Goal: Transaction & Acquisition: Obtain resource

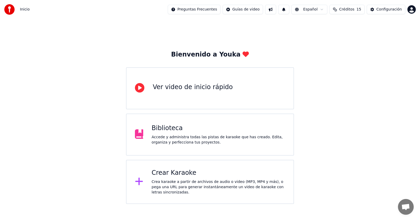
click at [209, 183] on div "Crea karaoke a partir de archivos de audio o video (MP3, MP4 y más), o pega una…" at bounding box center [219, 187] width 134 height 16
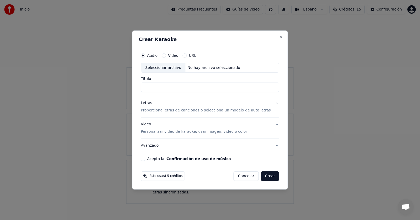
click at [179, 68] on div "Seleccionar archivo" at bounding box center [163, 67] width 44 height 9
click at [205, 176] on div "Esto usará 5 créditos Cancelar Crear" at bounding box center [210, 175] width 138 height 9
click at [178, 55] on label "Video" at bounding box center [173, 56] width 10 height 4
click at [166, 55] on button "Video" at bounding box center [164, 55] width 4 height 4
click at [154, 55] on label "Audio" at bounding box center [152, 56] width 11 height 4
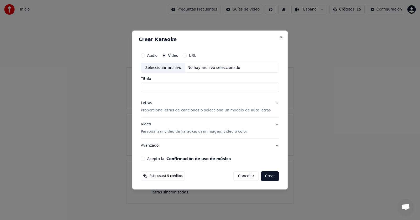
click at [145, 55] on button "Audio" at bounding box center [143, 55] width 4 height 4
click at [170, 176] on span "Esto usará 5 créditos" at bounding box center [166, 176] width 33 height 4
click at [203, 175] on div "Esto usará 5 créditos Cancelar Crear" at bounding box center [210, 175] width 138 height 9
click at [145, 159] on button "Acepto la Confirmación de uso de música" at bounding box center [143, 159] width 4 height 4
click at [207, 133] on p "Personalizar video de karaoke: usar imagen, video o color" at bounding box center [194, 131] width 106 height 5
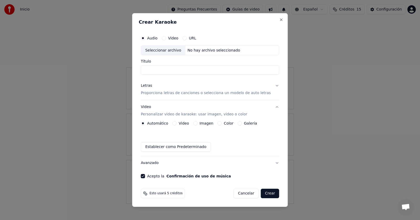
click at [201, 125] on div "Imagen" at bounding box center [203, 123] width 20 height 4
click at [198, 123] on button "Imagen" at bounding box center [195, 123] width 4 height 4
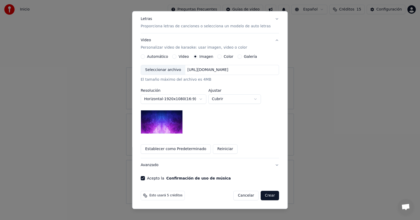
scroll to position [12, 0]
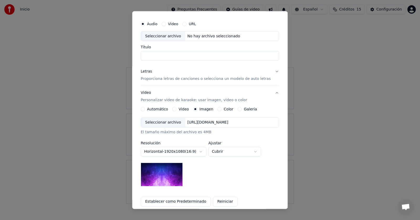
click at [173, 124] on div "Seleccionar archivo" at bounding box center [163, 122] width 44 height 9
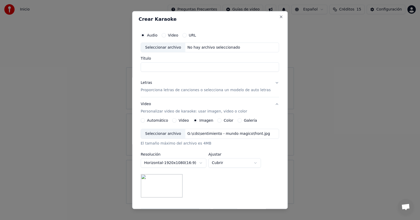
scroll to position [0, 0]
click at [200, 48] on div "No hay archivo seleccionado" at bounding box center [213, 48] width 57 height 5
drag, startPoint x: 150, startPoint y: 69, endPoint x: 143, endPoint y: 69, distance: 7.6
click at [143, 69] on div "**********" at bounding box center [210, 138] width 143 height 219
type input "**********"
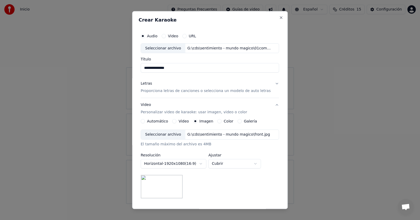
click at [214, 184] on div "**********" at bounding box center [210, 164] width 138 height 69
click at [280, 17] on button "Close" at bounding box center [282, 18] width 4 height 4
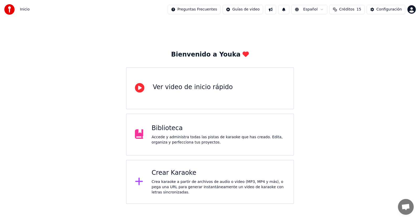
click at [187, 180] on div "Crear Karaoke Crea karaoke a partir de archivos de audio o video (MP3, MP4 y má…" at bounding box center [219, 182] width 134 height 26
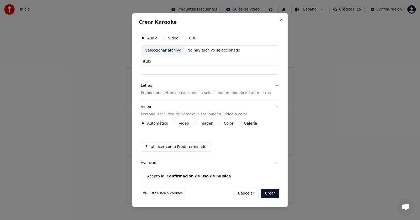
click at [173, 50] on div "Seleccionar archivo" at bounding box center [163, 50] width 44 height 9
type input "*********"
click at [271, 86] on button "Letras Proporciona letras de canciones o selecciona un modelo de auto letras" at bounding box center [210, 89] width 138 height 21
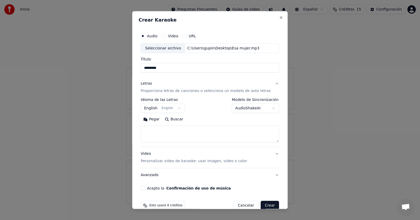
click at [160, 109] on body "**********" at bounding box center [210, 102] width 420 height 204
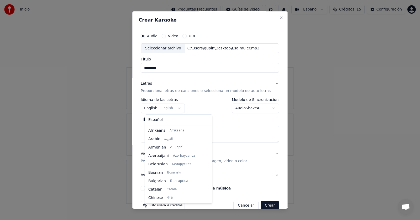
scroll to position [42, 0]
select select "**"
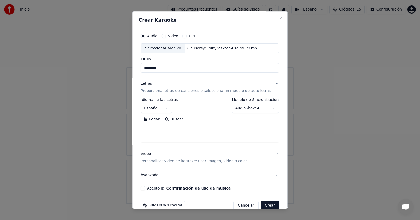
click at [265, 110] on body "**********" at bounding box center [210, 102] width 420 height 204
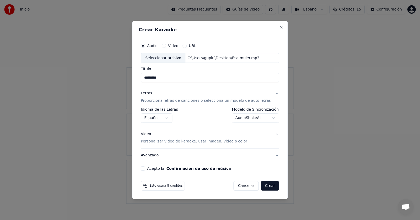
click at [261, 118] on body "**********" at bounding box center [210, 102] width 420 height 204
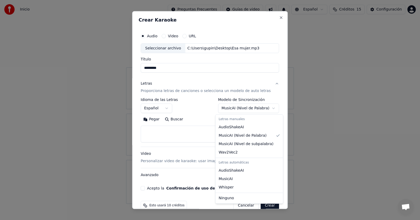
click at [266, 106] on body "**********" at bounding box center [210, 102] width 420 height 204
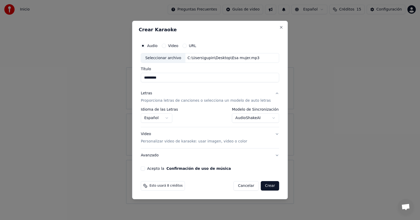
click at [268, 118] on body "**********" at bounding box center [210, 102] width 420 height 204
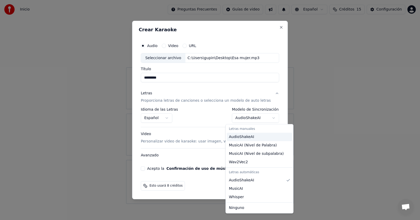
select select "**********"
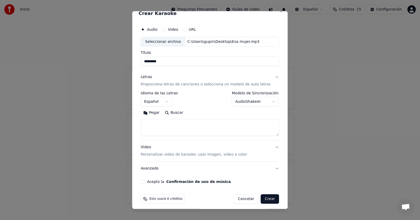
scroll to position [10, 0]
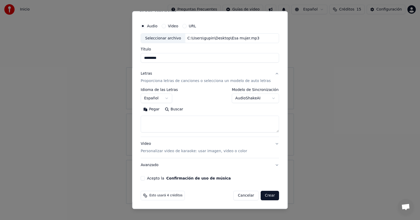
click at [145, 179] on button "Acepto la Confirmación de uso de música" at bounding box center [143, 178] width 4 height 4
click at [181, 153] on p "Personalizar video de karaoke: usar imagen, video o color" at bounding box center [194, 151] width 106 height 5
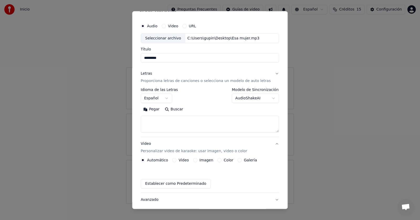
scroll to position [0, 0]
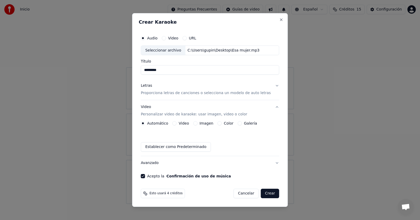
click at [203, 123] on div "Imagen" at bounding box center [203, 123] width 20 height 4
click at [198, 121] on button "Imagen" at bounding box center [195, 123] width 4 height 4
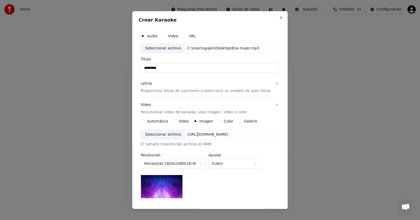
click at [199, 135] on div "https://imagedelivery.net/jkI57_JBx8hWPzcSI-uF5w/c7639807-3f76-4ea5-9112-66e75e…" at bounding box center [207, 134] width 45 height 5
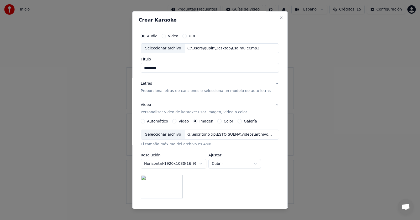
click at [172, 136] on div "Seleccionar archivo" at bounding box center [163, 134] width 44 height 9
drag, startPoint x: 228, startPoint y: 14, endPoint x: 214, endPoint y: 24, distance: 16.8
click at [214, 24] on div "**********" at bounding box center [210, 110] width 156 height 198
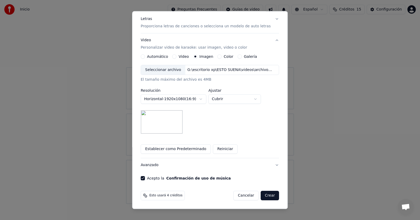
click at [262, 196] on button "Crear" at bounding box center [270, 195] width 18 height 9
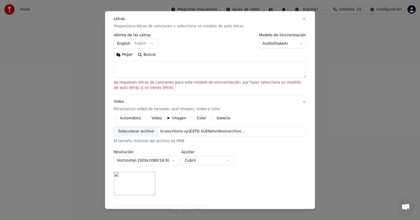
scroll to position [23, 0]
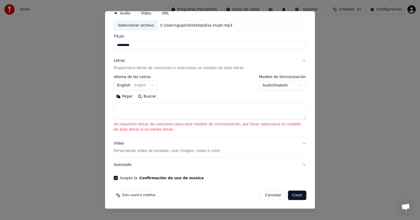
click at [300, 85] on body "**********" at bounding box center [210, 102] width 420 height 204
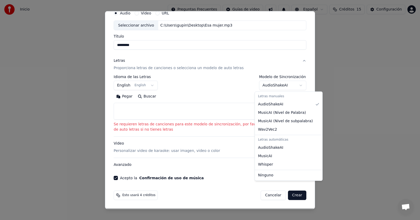
select select "**********"
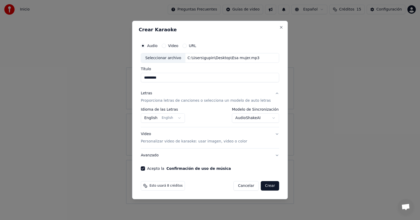
scroll to position [0, 0]
click at [266, 187] on button "Crear" at bounding box center [270, 185] width 18 height 9
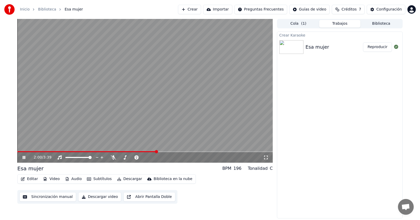
click at [23, 157] on icon at bounding box center [24, 157] width 3 height 3
click at [23, 158] on icon at bounding box center [23, 158] width 3 height 4
click at [25, 158] on icon at bounding box center [24, 157] width 3 height 3
click at [17, 153] on span at bounding box center [18, 151] width 3 height 3
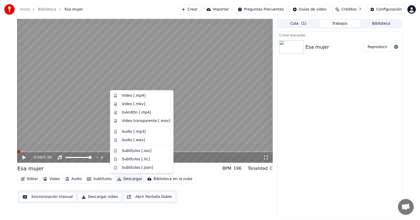
click at [126, 179] on button "Descargar" at bounding box center [129, 178] width 29 height 7
click at [131, 97] on div "Video [.mp4]" at bounding box center [134, 95] width 24 height 5
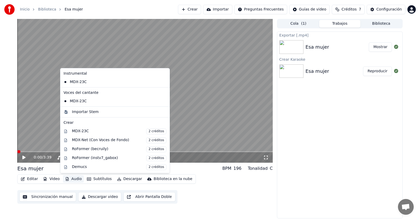
click at [77, 179] on button "Audio" at bounding box center [73, 178] width 21 height 7
drag, startPoint x: 96, startPoint y: 81, endPoint x: 147, endPoint y: 142, distance: 80.2
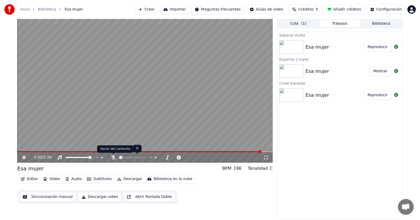
click at [115, 159] on icon at bounding box center [113, 157] width 5 height 4
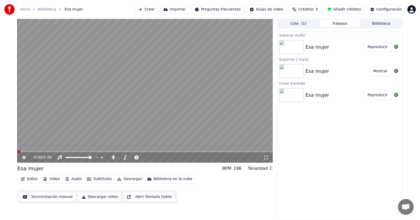
click at [17, 150] on span at bounding box center [18, 151] width 3 height 3
click at [378, 48] on button "Reproducir" at bounding box center [377, 46] width 29 height 9
click at [34, 152] on span at bounding box center [145, 151] width 256 height 1
click at [44, 152] on span at bounding box center [145, 151] width 256 height 1
click at [114, 157] on icon at bounding box center [113, 157] width 3 height 4
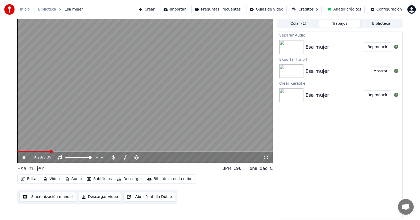
click at [62, 151] on span at bounding box center [145, 151] width 256 height 1
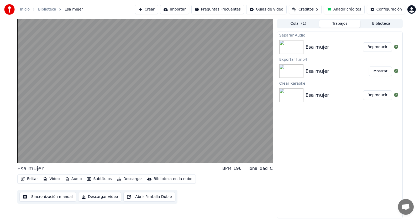
click at [383, 71] on button "Mostrar" at bounding box center [380, 70] width 23 height 9
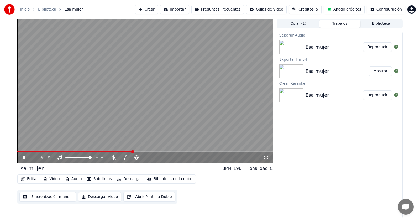
click at [132, 152] on span at bounding box center [145, 151] width 256 height 1
click at [136, 152] on span at bounding box center [145, 151] width 256 height 1
click at [115, 157] on icon at bounding box center [113, 157] width 5 height 4
click at [110, 158] on div "1:45 / 3:39" at bounding box center [149, 157] width 230 height 5
click at [112, 158] on icon at bounding box center [113, 157] width 5 height 4
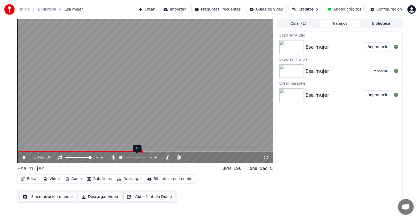
click at [112, 158] on icon at bounding box center [113, 157] width 5 height 4
click at [17, 153] on span at bounding box center [18, 151] width 3 height 3
click at [29, 152] on span at bounding box center [145, 151] width 256 height 1
click at [39, 151] on video at bounding box center [145, 91] width 256 height 144
click at [39, 152] on span at bounding box center [145, 151] width 256 height 1
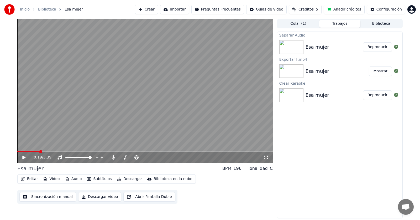
click at [25, 156] on icon at bounding box center [28, 157] width 12 height 4
click at [25, 158] on icon at bounding box center [24, 157] width 3 height 3
click at [286, 36] on div "Separar Audio" at bounding box center [339, 35] width 125 height 6
click at [287, 44] on img at bounding box center [292, 47] width 24 height 14
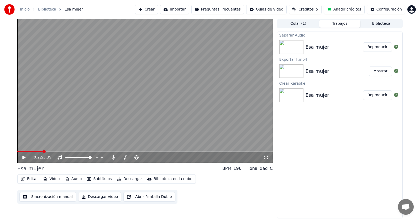
click at [372, 46] on button "Reproducir" at bounding box center [377, 46] width 29 height 9
click at [32, 152] on span at bounding box center [145, 151] width 256 height 1
click at [43, 152] on span at bounding box center [145, 151] width 256 height 1
click at [25, 158] on icon at bounding box center [24, 157] width 3 height 3
click at [114, 157] on icon at bounding box center [113, 157] width 3 height 4
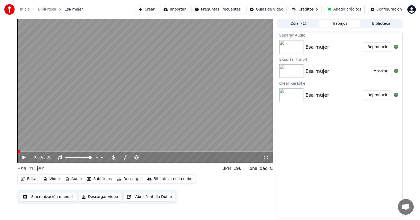
click at [17, 153] on span at bounding box center [18, 151] width 3 height 3
click at [25, 157] on icon at bounding box center [28, 157] width 12 height 4
click at [27, 151] on span at bounding box center [145, 151] width 256 height 1
click at [37, 151] on span at bounding box center [145, 151] width 256 height 1
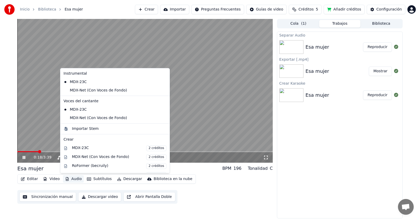
click at [74, 179] on button "Audio" at bounding box center [73, 178] width 21 height 7
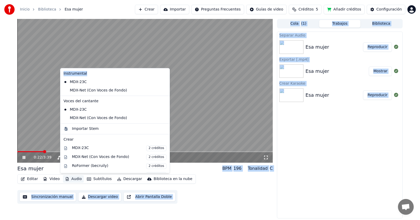
drag, startPoint x: 117, startPoint y: 75, endPoint x: 242, endPoint y: 76, distance: 124.3
click at [242, 76] on body "Inicio Biblioteca Esa mujer Crear Importar Preguntas Frecuentes Guías de video …" at bounding box center [210, 110] width 420 height 220
click at [66, 89] on div "MDX-Net (Con Voces de Fondo)" at bounding box center [110, 90] width 99 height 8
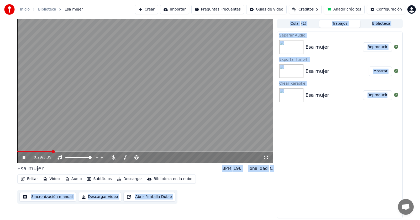
click at [353, 133] on div "Separar Audio Esa mujer Reproducir Exportar [.mp4] Esa mujer Mostrar Crear Kara…" at bounding box center [340, 125] width 126 height 187
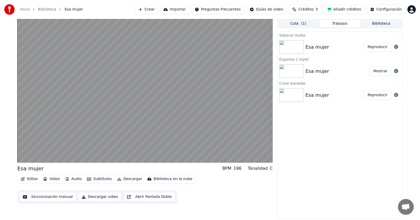
click at [76, 179] on button "Audio" at bounding box center [73, 178] width 21 height 7
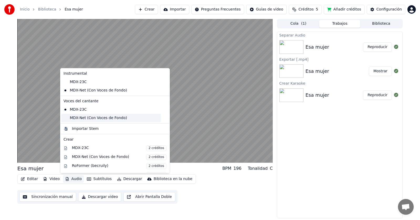
click at [82, 117] on div "MDX-Net (Con Voces de Fondo)" at bounding box center [110, 118] width 99 height 8
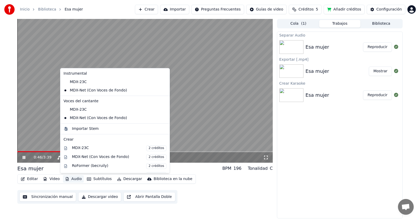
click at [70, 180] on button "Audio" at bounding box center [73, 178] width 21 height 7
click at [69, 82] on div "MDX-23C" at bounding box center [110, 82] width 99 height 8
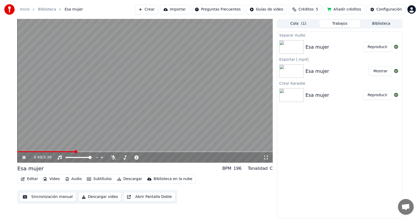
click at [72, 178] on button "Audio" at bounding box center [73, 178] width 21 height 7
click at [197, 168] on div "Esa mujer BPM 196 Tonalidad C" at bounding box center [145, 168] width 256 height 7
click at [114, 157] on icon at bounding box center [113, 157] width 5 height 4
click at [65, 159] on span at bounding box center [66, 157] width 3 height 3
click at [92, 157] on span at bounding box center [90, 157] width 3 height 3
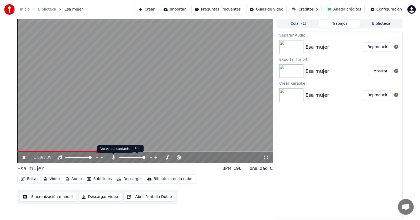
click at [116, 158] on icon at bounding box center [113, 157] width 5 height 4
click at [114, 158] on icon at bounding box center [113, 157] width 5 height 4
click at [146, 158] on span at bounding box center [143, 157] width 3 height 3
click at [145, 158] on span at bounding box center [143, 157] width 3 height 3
click at [73, 179] on button "Audio" at bounding box center [73, 178] width 21 height 7
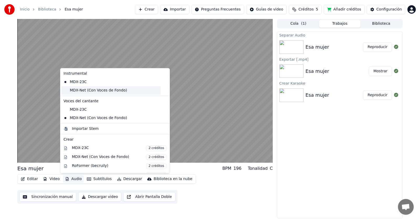
click at [65, 91] on div "MDX-Net (Con Voces de Fondo)" at bounding box center [110, 90] width 99 height 8
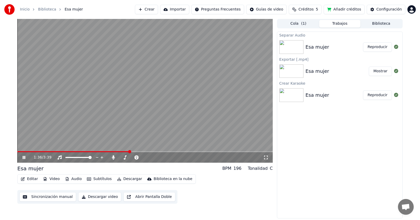
click at [77, 178] on button "Audio" at bounding box center [73, 178] width 21 height 7
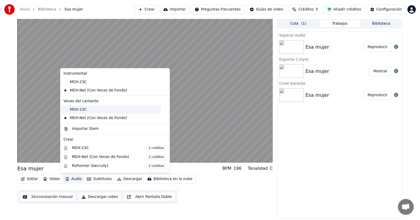
click at [76, 110] on div "MDX-23C" at bounding box center [110, 109] width 99 height 8
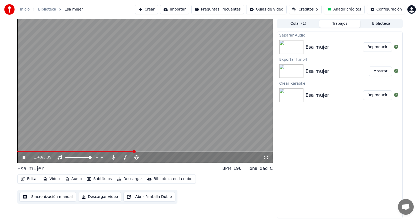
click at [75, 178] on button "Audio" at bounding box center [73, 178] width 21 height 7
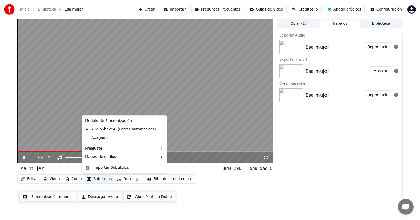
click at [208, 196] on div "Editar Video Audio Subtítulos Descargar Biblioteca en la nube Sincronización ma…" at bounding box center [145, 188] width 256 height 29
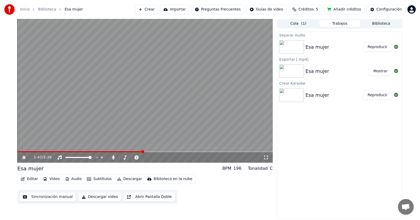
click at [70, 179] on button "Audio" at bounding box center [73, 178] width 21 height 7
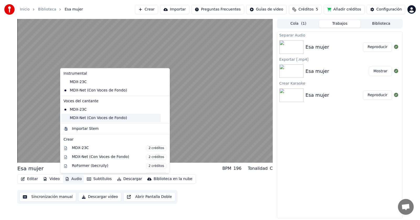
click at [83, 118] on div "MDX-Net (Con Voces de Fondo)" at bounding box center [110, 118] width 99 height 8
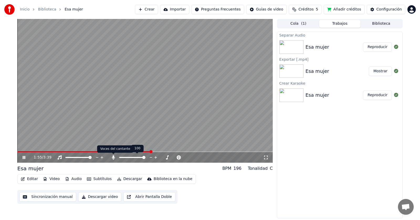
click at [113, 158] on icon at bounding box center [113, 157] width 3 height 4
click at [144, 158] on span at bounding box center [143, 157] width 3 height 3
click at [146, 158] on span at bounding box center [143, 157] width 3 height 3
click at [113, 157] on icon at bounding box center [113, 157] width 3 height 4
click at [146, 158] on span at bounding box center [143, 157] width 3 height 3
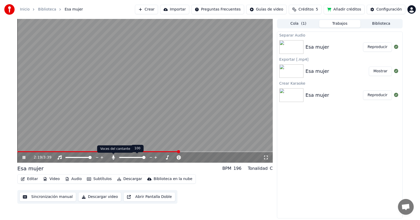
click at [114, 157] on icon at bounding box center [113, 157] width 5 height 4
click at [146, 157] on span at bounding box center [143, 157] width 3 height 3
click at [114, 158] on icon at bounding box center [113, 157] width 3 height 4
click at [114, 158] on icon at bounding box center [113, 157] width 5 height 4
click at [114, 158] on icon at bounding box center [113, 157] width 3 height 4
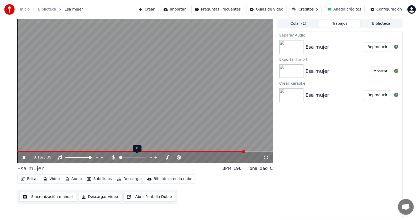
click at [119, 157] on span at bounding box center [120, 157] width 3 height 3
click at [75, 179] on button "Audio" at bounding box center [73, 178] width 21 height 7
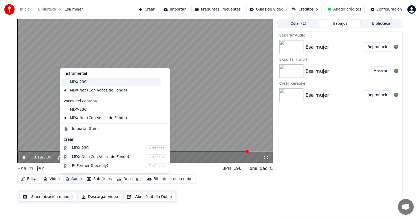
click at [74, 82] on div "MDX-23C" at bounding box center [110, 82] width 99 height 8
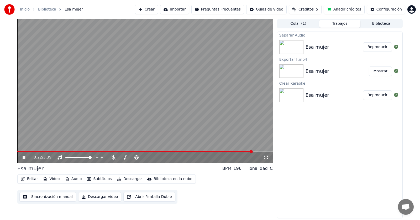
click at [78, 178] on button "Audio" at bounding box center [73, 178] width 21 height 7
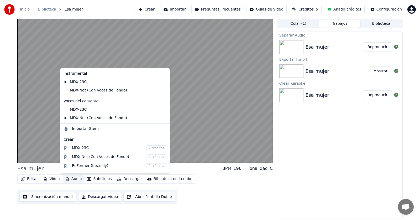
click at [221, 192] on div "Editar Video Audio Subtítulos Descargar Biblioteca en la nube Sincronización ma…" at bounding box center [145, 188] width 256 height 29
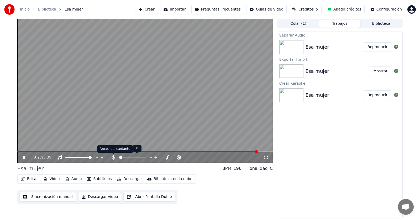
click at [112, 156] on icon at bounding box center [113, 157] width 5 height 4
click at [148, 153] on span at bounding box center [147, 151] width 3 height 3
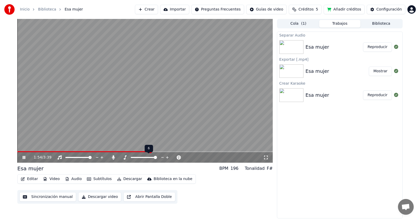
click at [157, 157] on span at bounding box center [155, 157] width 3 height 3
click at [144, 158] on span at bounding box center [143, 157] width 3 height 3
click at [114, 157] on icon at bounding box center [113, 157] width 3 height 4
click at [114, 157] on icon at bounding box center [113, 157] width 5 height 4
click at [114, 157] on icon at bounding box center [113, 157] width 3 height 4
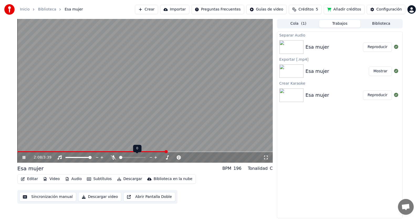
click at [114, 157] on icon at bounding box center [113, 157] width 5 height 4
click at [114, 157] on icon at bounding box center [113, 157] width 3 height 4
click at [17, 153] on span at bounding box center [18, 151] width 3 height 3
click at [114, 157] on icon at bounding box center [113, 157] width 5 height 4
click at [112, 158] on icon at bounding box center [113, 157] width 3 height 4
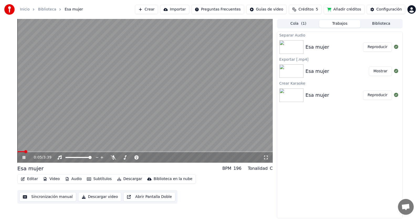
click at [338, 131] on div "Separar Audio Esa mujer Reproducir Exportar [.mp4] Esa mujer Mostrar Crear Kara…" at bounding box center [340, 125] width 126 height 187
click at [286, 197] on div "Separar Audio Esa mujer Reproducir Exportar [.mp4] Esa mujer Mostrar Crear Kara…" at bounding box center [340, 125] width 126 height 187
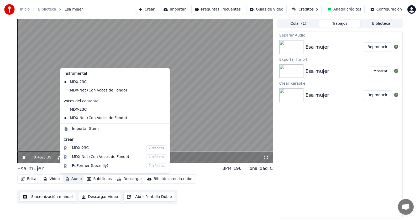
click at [70, 180] on button "Audio" at bounding box center [73, 178] width 21 height 7
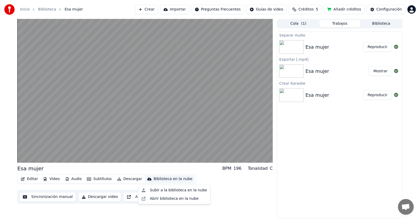
drag, startPoint x: 94, startPoint y: 168, endPoint x: 264, endPoint y: 208, distance: 174.6
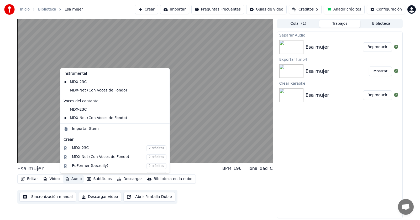
click at [76, 179] on button "Audio" at bounding box center [73, 178] width 21 height 7
click at [77, 178] on button "Audio" at bounding box center [73, 178] width 21 height 7
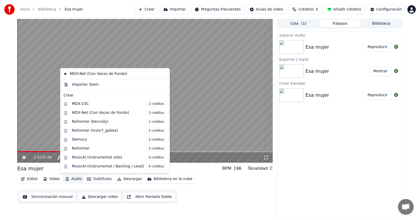
scroll to position [53, 0]
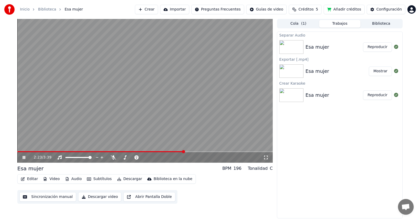
click at [323, 164] on div "Separar Audio Esa mujer Reproducir Exportar [.mp4] Esa mujer Mostrar Crear Kara…" at bounding box center [340, 125] width 126 height 187
click at [102, 2] on div "Inicio Biblioteca Esa mujer Crear Importar Preguntas Frecuentes Guías de video …" at bounding box center [210, 9] width 420 height 19
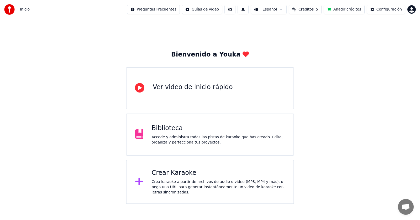
click at [193, 140] on div "Accede y administra todas las pistas de karaoke que has creado. Edita, organiza…" at bounding box center [219, 140] width 134 height 11
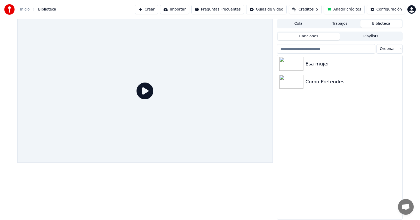
click at [343, 23] on button "Trabajos" at bounding box center [340, 24] width 42 height 8
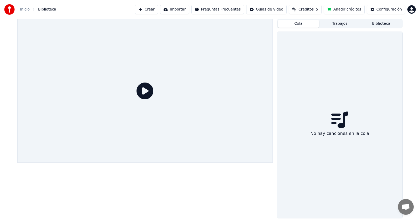
click at [301, 27] on button "Cola" at bounding box center [299, 24] width 42 height 8
click at [338, 25] on button "Trabajos" at bounding box center [340, 24] width 42 height 8
click at [308, 25] on button "Cola" at bounding box center [299, 24] width 42 height 8
click at [334, 23] on button "Trabajos" at bounding box center [340, 24] width 42 height 8
click at [314, 23] on button "Cola" at bounding box center [299, 24] width 42 height 8
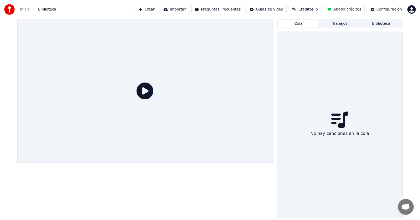
click at [342, 21] on button "Trabajos" at bounding box center [340, 24] width 42 height 8
click at [383, 24] on button "Biblioteca" at bounding box center [382, 24] width 42 height 8
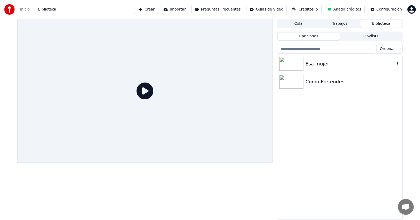
click at [304, 66] on div at bounding box center [293, 64] width 26 height 14
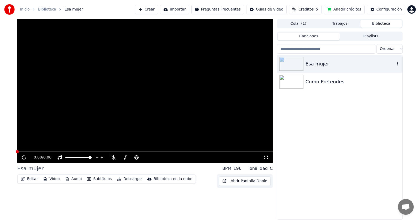
click at [304, 66] on div at bounding box center [293, 64] width 26 height 14
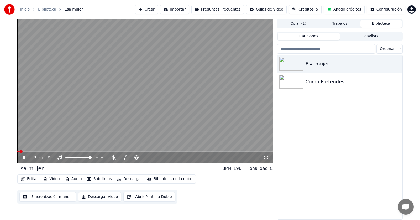
click at [330, 154] on div "Esa mujer Como Pretendes" at bounding box center [339, 137] width 125 height 164
click at [345, 127] on div "Esa mujer Como Pretendes" at bounding box center [339, 137] width 125 height 164
click at [26, 158] on icon at bounding box center [28, 157] width 12 height 4
click at [17, 153] on span at bounding box center [18, 151] width 3 height 3
click at [290, 152] on div "Esa mujer Como Pretendes" at bounding box center [339, 137] width 125 height 164
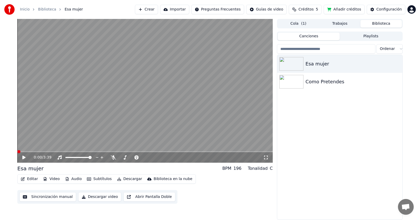
click at [118, 8] on div "Inicio Biblioteca Esa mujer Crear Importar Preguntas Frecuentes Guías de video …" at bounding box center [210, 9] width 420 height 19
click at [413, 9] on html "Inicio Biblioteca Esa mujer Crear Importar Preguntas Frecuentes Guías de video …" at bounding box center [210, 110] width 420 height 220
click at [388, 53] on span "Cerrar Sesión" at bounding box center [381, 55] width 25 height 5
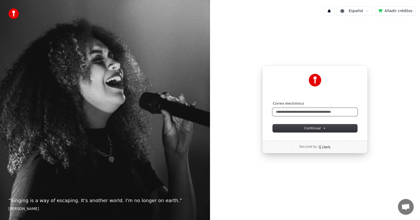
click at [318, 111] on input "Correo electrónico" at bounding box center [315, 112] width 85 height 8
click at [295, 113] on input "Correo electrónico" at bounding box center [315, 112] width 85 height 8
click at [273, 101] on button "submit" at bounding box center [273, 101] width 0 height 0
type input "**********"
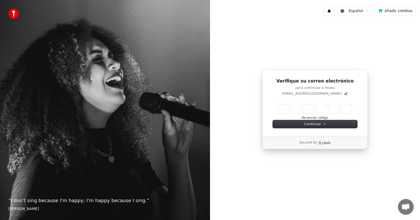
click at [236, 165] on div "Verifique su correo electrónico para continuar a Youka [EMAIL_ADDRESS][DOMAIN_N…" at bounding box center [315, 109] width 210 height 179
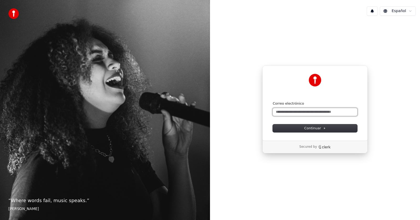
click at [315, 113] on input "Correo electrónico" at bounding box center [315, 112] width 85 height 8
click at [275, 189] on div "Continuar con Google o Correo electrónico Continuar Secured by" at bounding box center [315, 109] width 210 height 179
click at [310, 113] on input "Correo electrónico" at bounding box center [315, 112] width 85 height 8
click at [313, 111] on input "Correo electrónico" at bounding box center [315, 112] width 85 height 8
drag, startPoint x: 315, startPoint y: 128, endPoint x: 312, endPoint y: 131, distance: 3.7
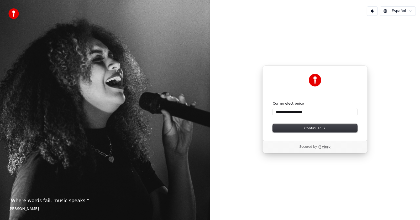
click at [312, 130] on span "Continuar" at bounding box center [316, 128] width 22 height 5
type input "**********"
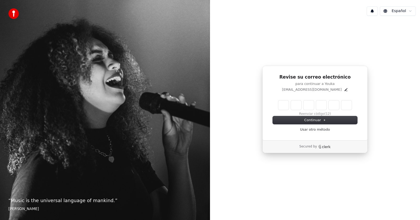
click at [299, 86] on p "para continuar a Youka" at bounding box center [315, 83] width 85 height 5
click at [285, 105] on input "Enter verification code" at bounding box center [321, 104] width 84 height 9
type input "******"
